Goal: Transaction & Acquisition: Purchase product/service

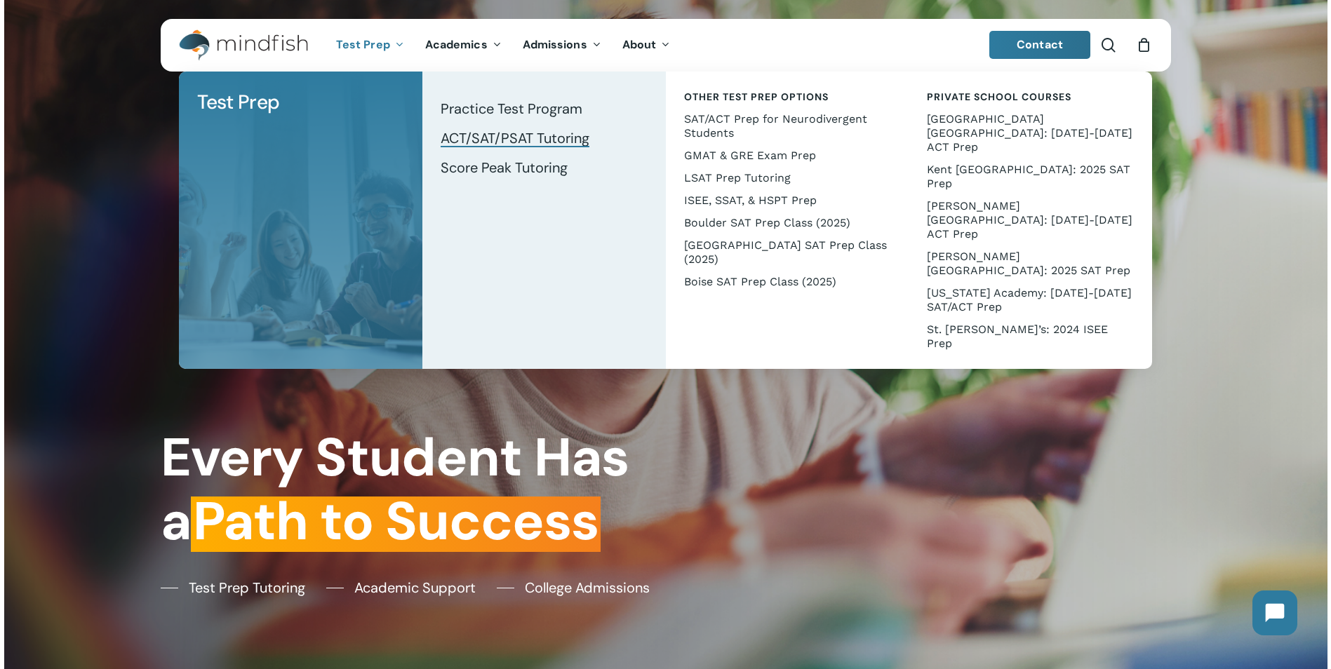
click at [504, 137] on span "ACT/SAT/PSAT Tutoring" at bounding box center [515, 138] width 149 height 18
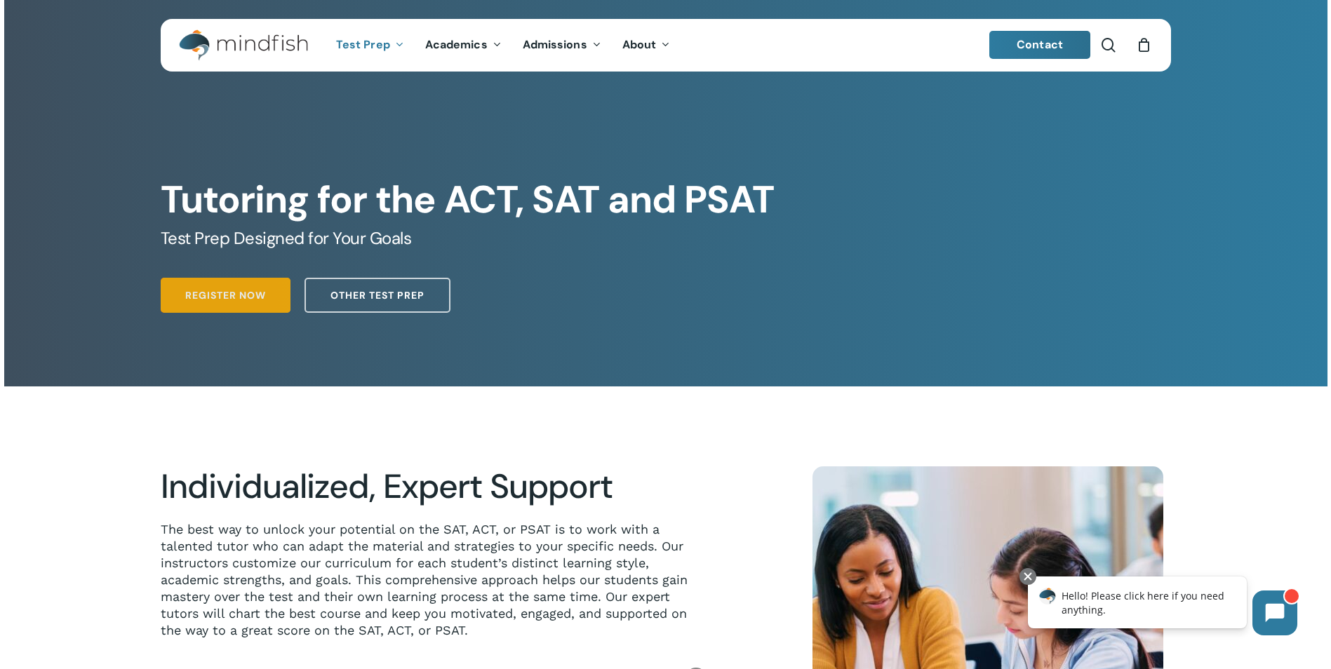
click at [246, 299] on span "Register Now" at bounding box center [225, 295] width 81 height 14
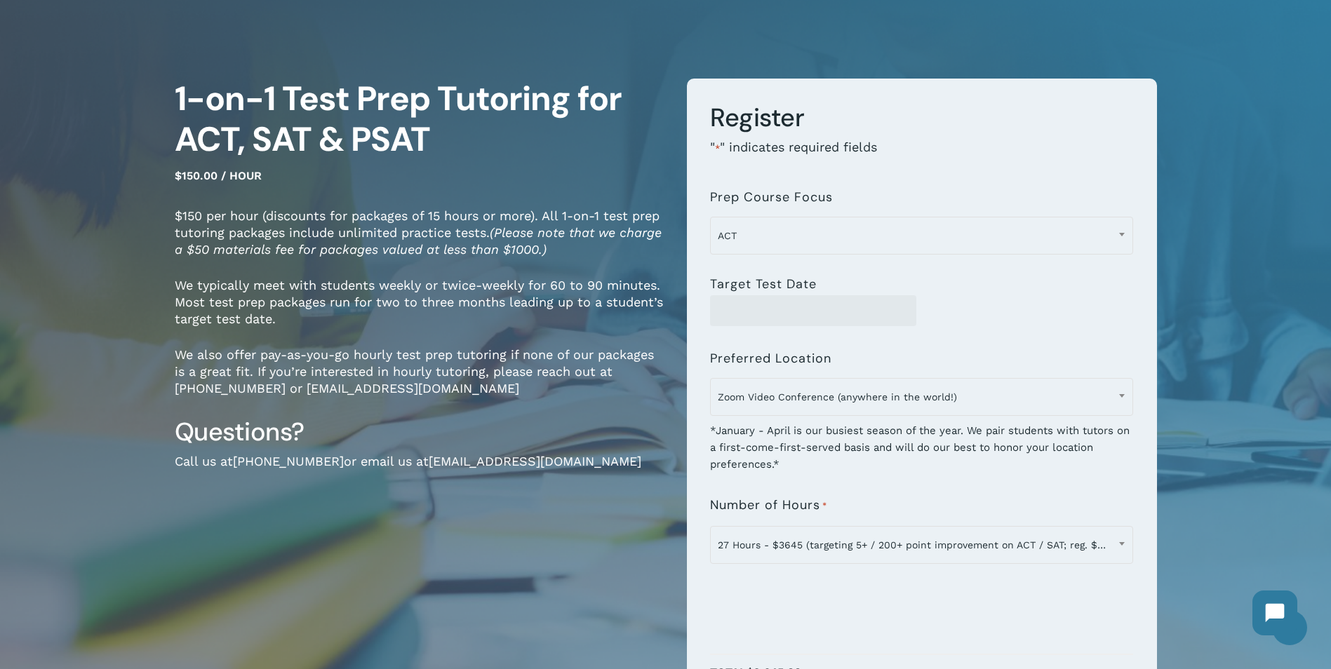
scroll to position [210, 0]
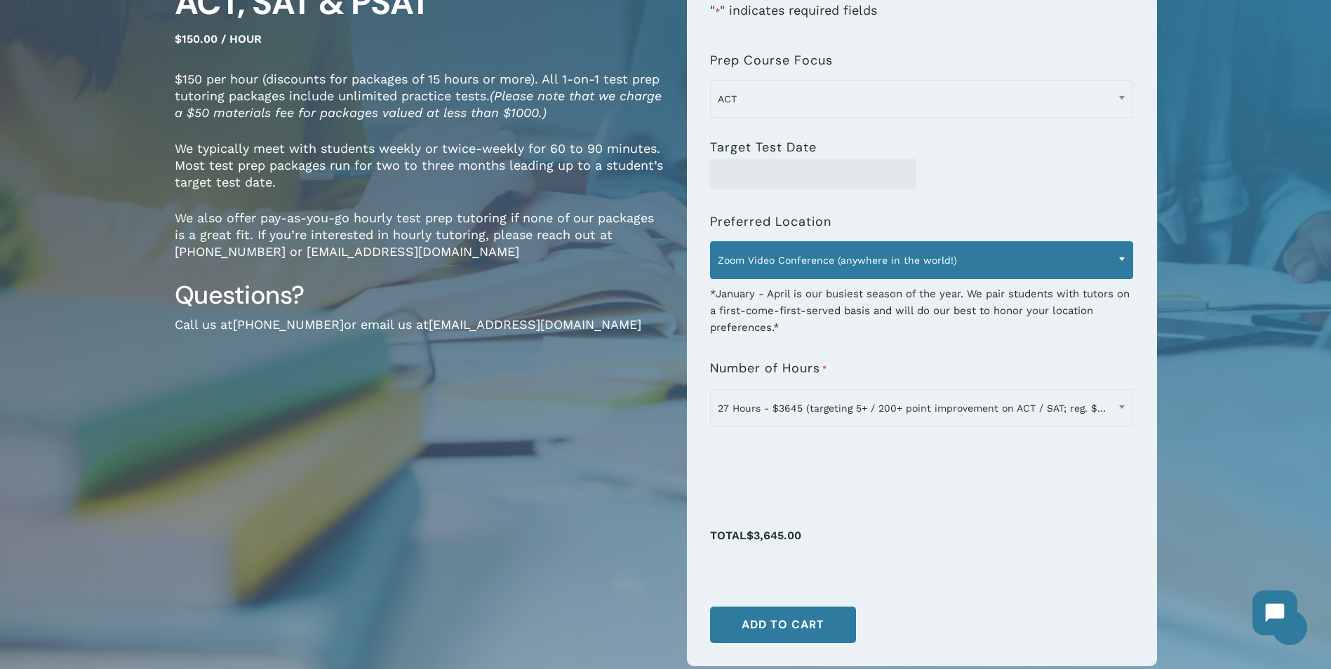
click at [801, 262] on span "Zoom Video Conference (anywhere in the world!)" at bounding box center [922, 260] width 422 height 29
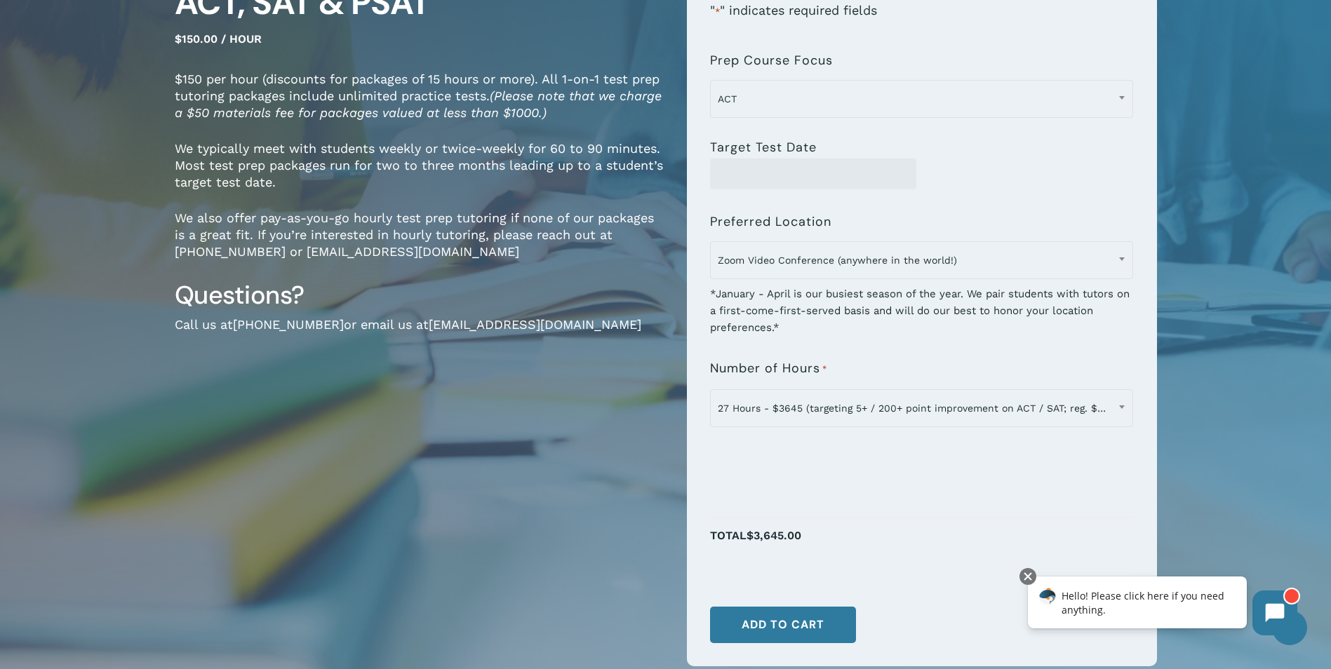
click at [906, 199] on div "**********" at bounding box center [921, 264] width 423 height 451
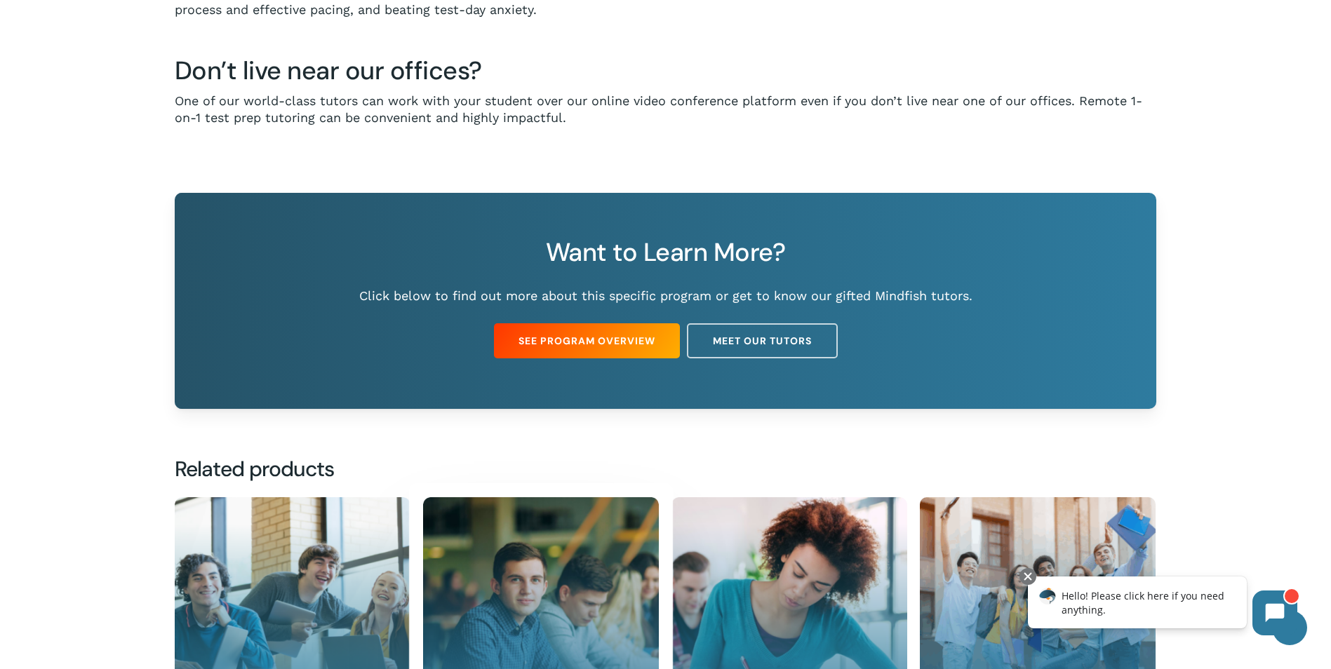
scroll to position [912, 0]
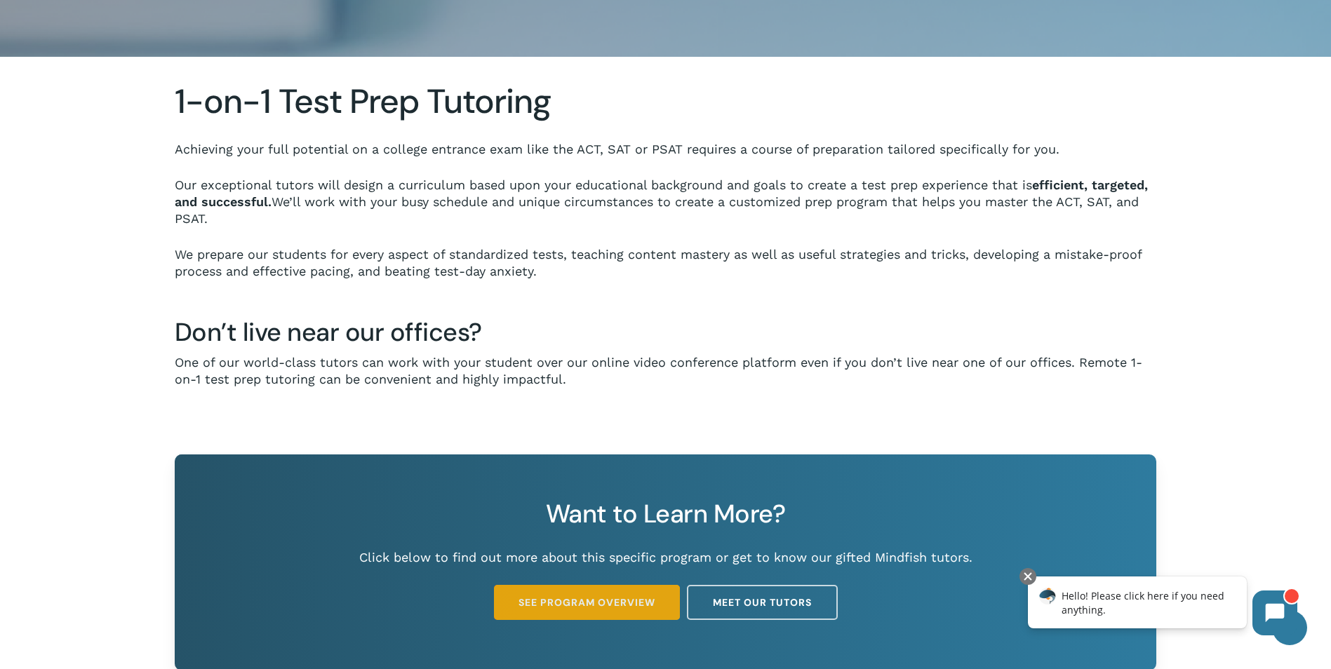
click at [575, 602] on span "See Program Overview" at bounding box center [586, 603] width 137 height 14
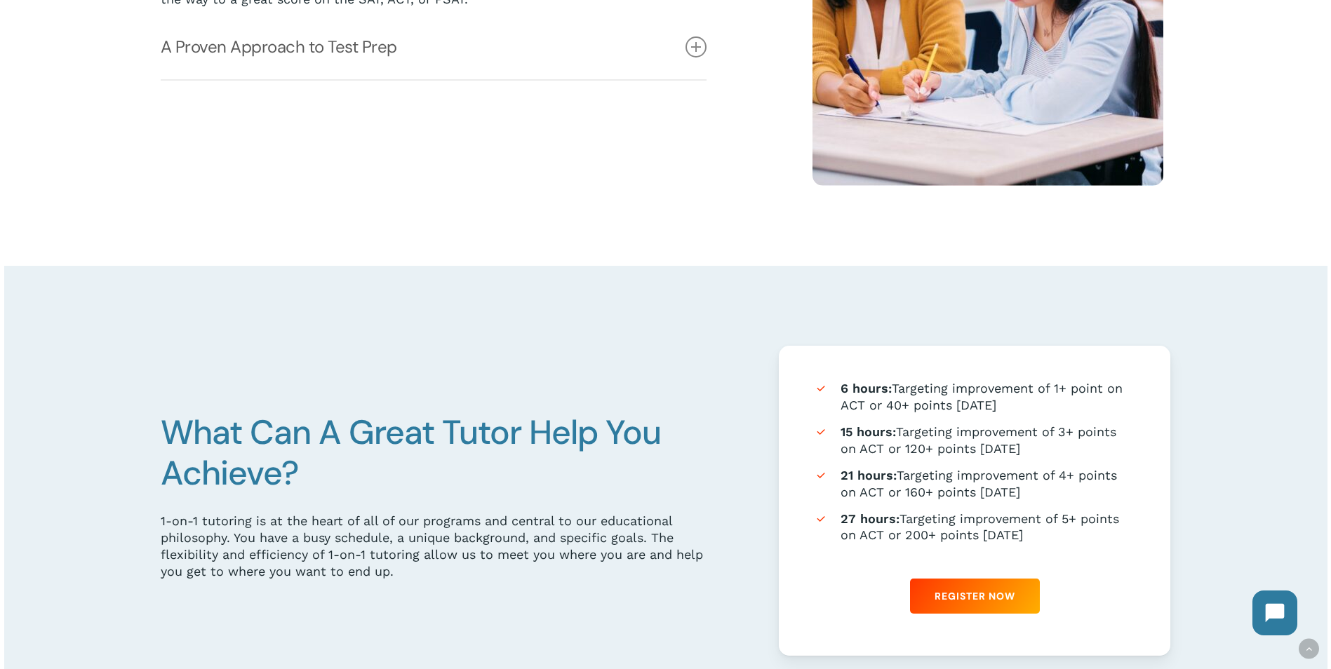
scroll to position [912, 0]
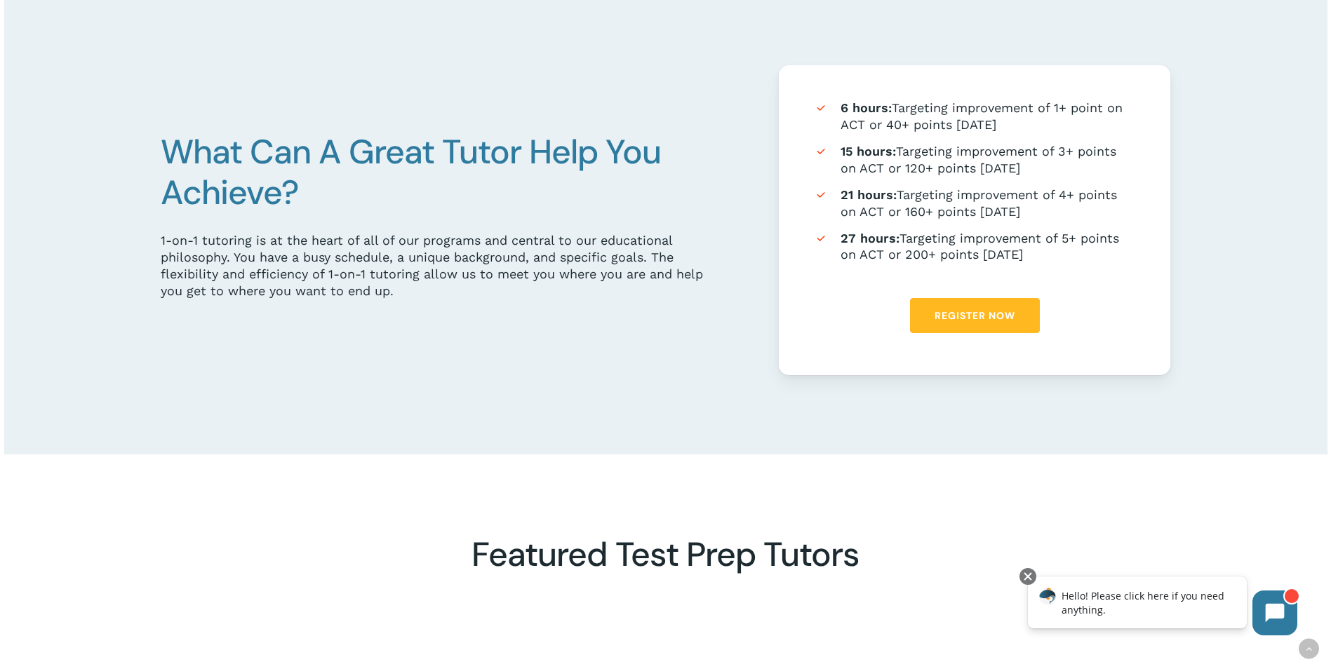
click at [967, 321] on span "Register Now" at bounding box center [974, 316] width 81 height 14
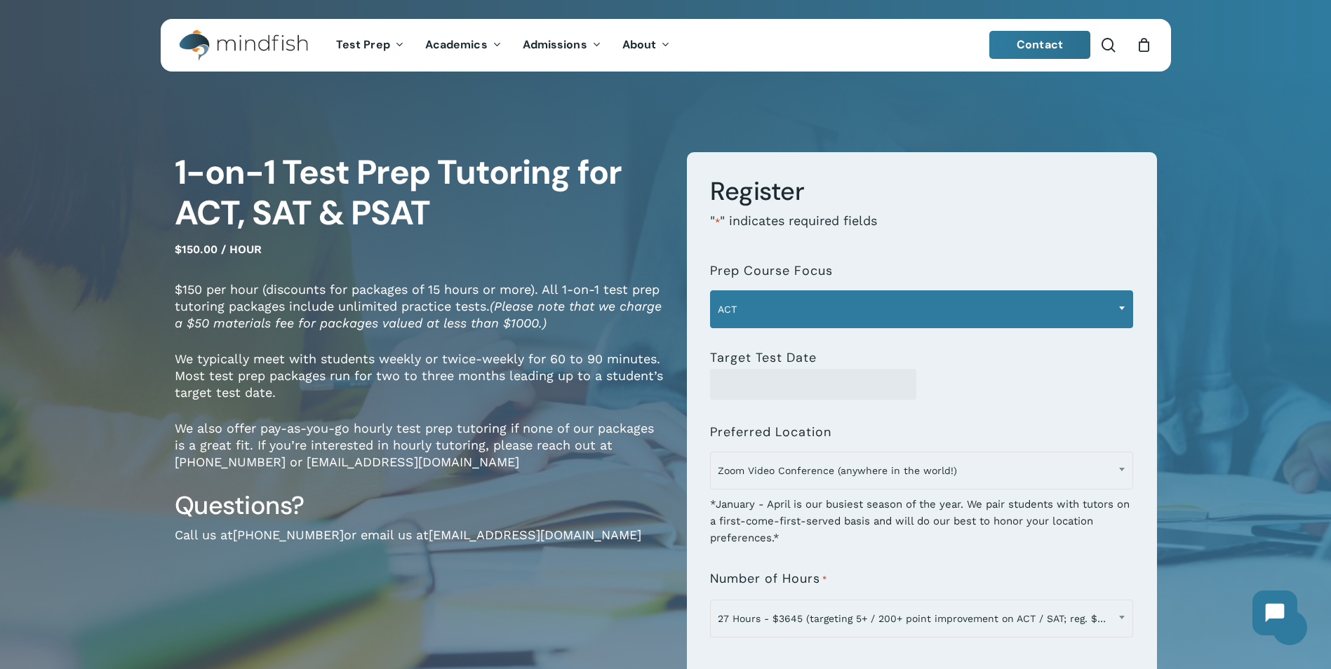
click at [771, 308] on span "ACT" at bounding box center [922, 309] width 422 height 29
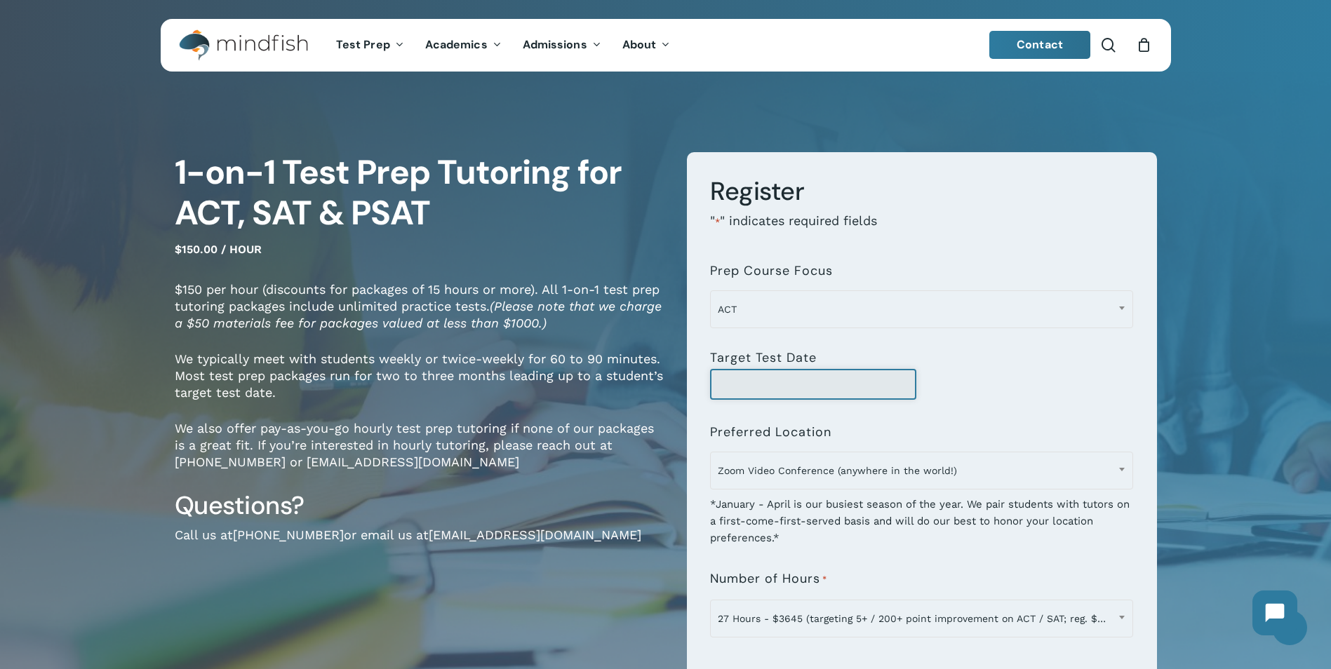
click at [765, 387] on input "Target Test Date" at bounding box center [813, 384] width 206 height 31
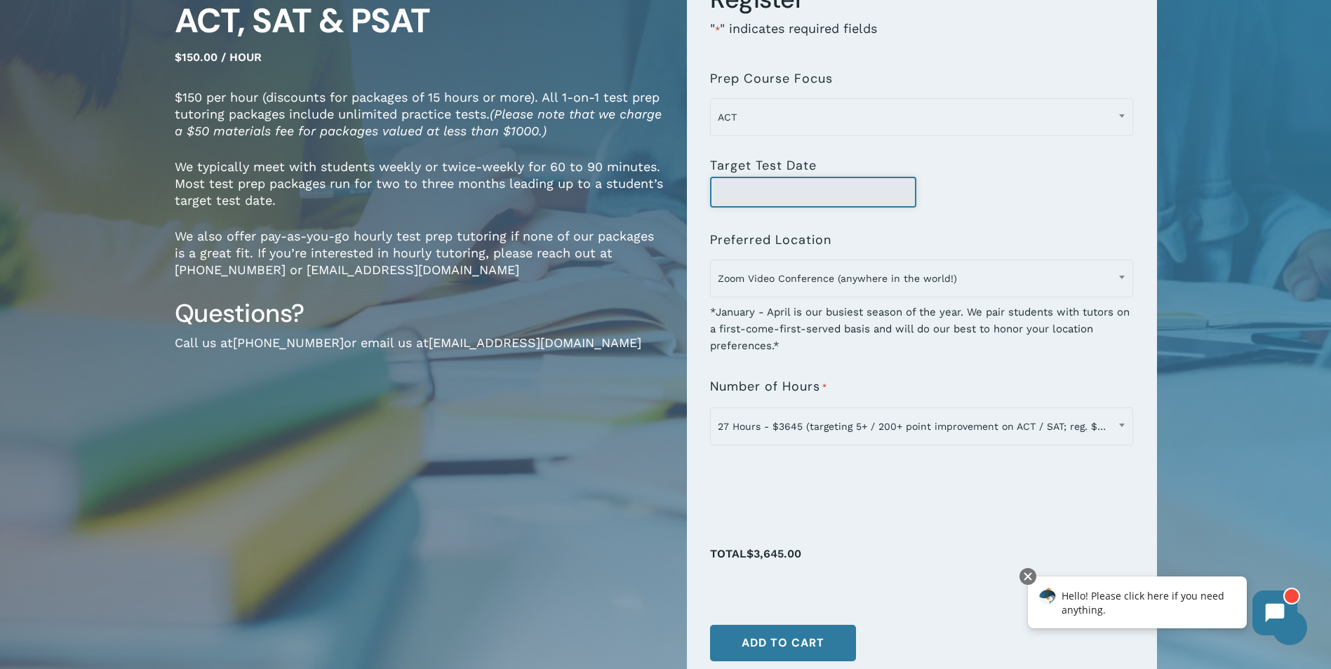
scroll to position [210, 0]
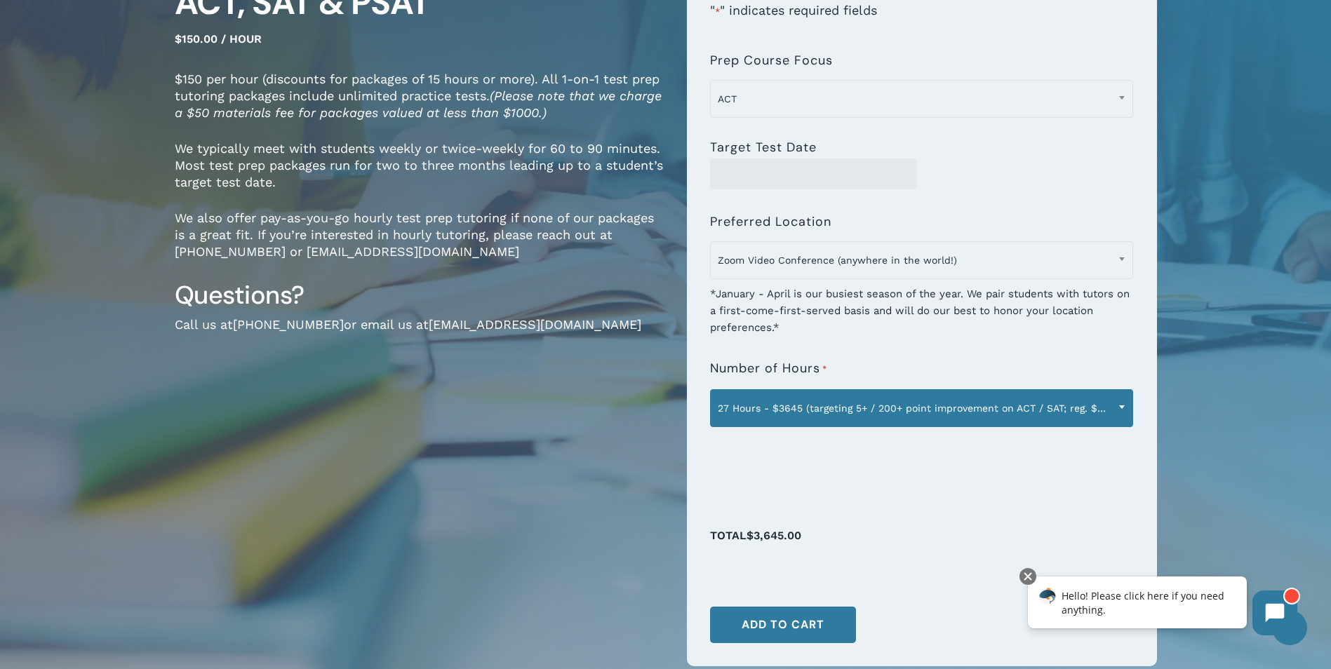
click at [775, 403] on span "27 Hours - $3645 (targeting 5+ / 200+ point improvement on ACT / SAT; reg. $405…" at bounding box center [922, 408] width 422 height 29
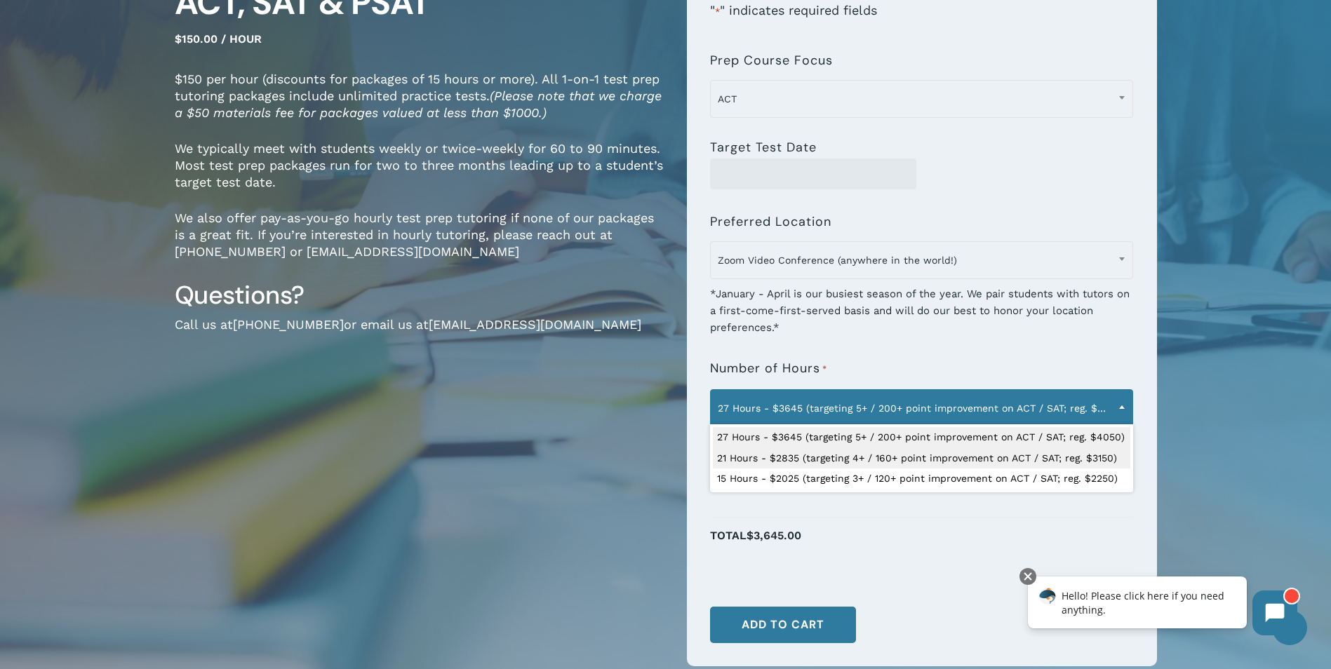
select select "**********"
